Goal: Navigation & Orientation: Understand site structure

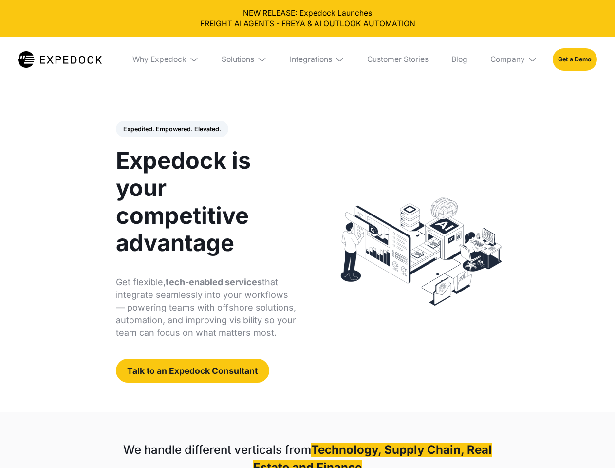
select select
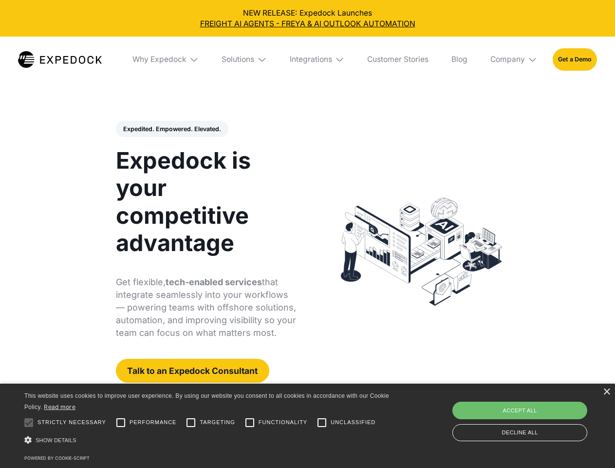
click at [307, 59] on div "Integrations" at bounding box center [311, 60] width 42 height 10
click at [166, 59] on div "Why Expedock" at bounding box center [160, 60] width 54 height 10
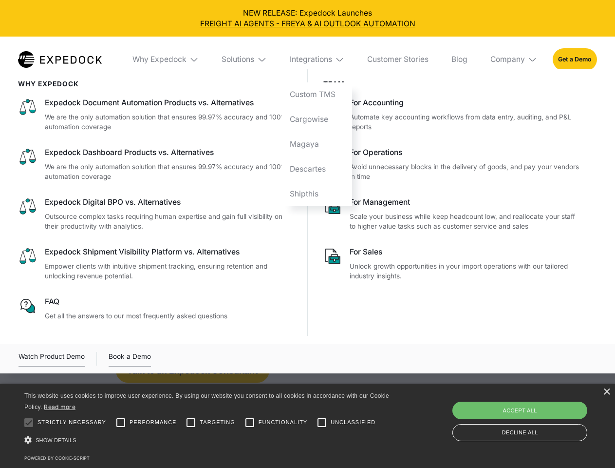
click at [245, 59] on div "Solutions" at bounding box center [238, 60] width 33 height 10
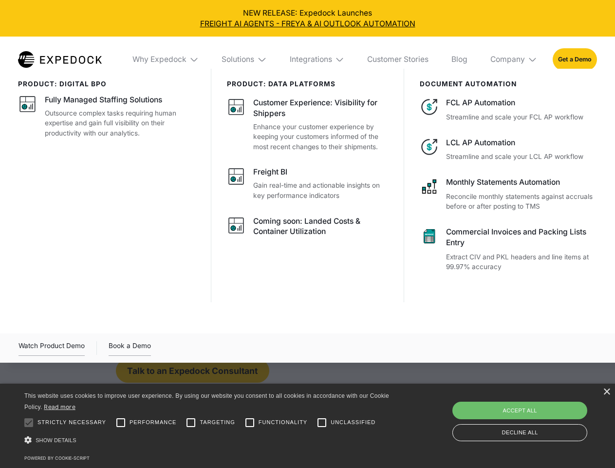
click at [318, 59] on div "Integrations" at bounding box center [311, 60] width 42 height 10
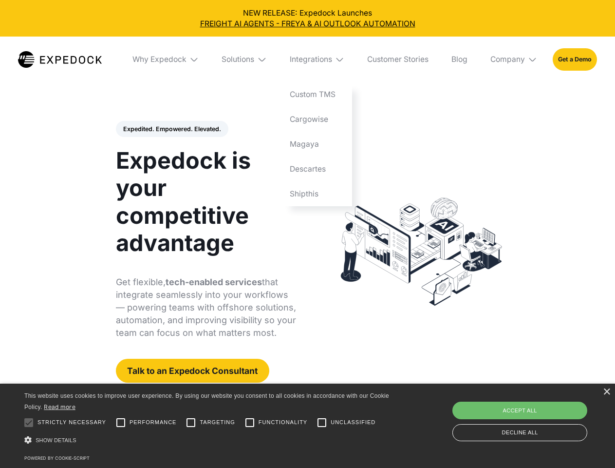
click at [514, 59] on div "Company" at bounding box center [508, 60] width 35 height 10
click at [171, 129] on div "Expedited. Empowered. Elevated. Automate Freight Document Extraction at 99.97% …" at bounding box center [206, 252] width 181 height 262
click at [29, 422] on div at bounding box center [28, 422] width 19 height 19
click at [121, 422] on input "Performance" at bounding box center [120, 422] width 19 height 19
checkbox input "true"
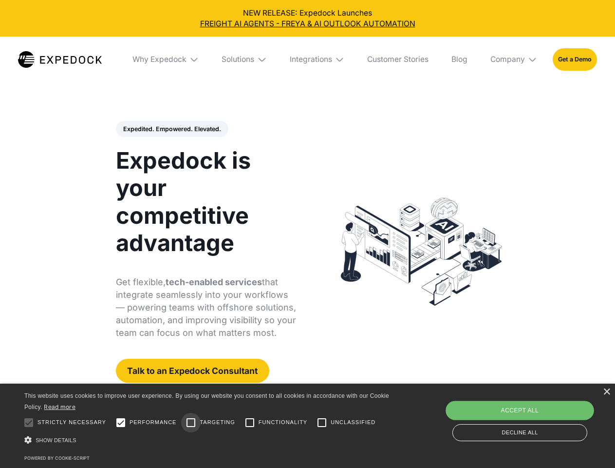
click at [191, 422] on input "Targeting" at bounding box center [190, 422] width 19 height 19
checkbox input "true"
click at [250, 422] on input "Functionality" at bounding box center [249, 422] width 19 height 19
checkbox input "true"
